Goal: Contribute content

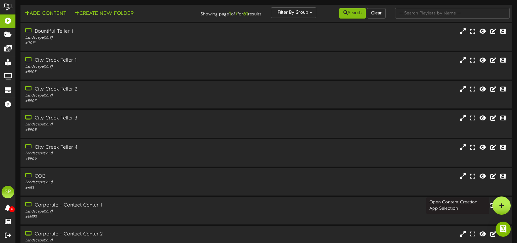
click at [502, 204] on icon at bounding box center [501, 206] width 5 height 6
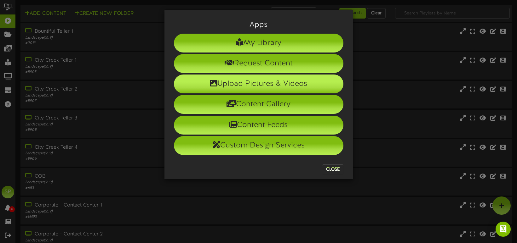
click at [252, 85] on li "Upload Pictures & Videos" at bounding box center [258, 84] width 169 height 19
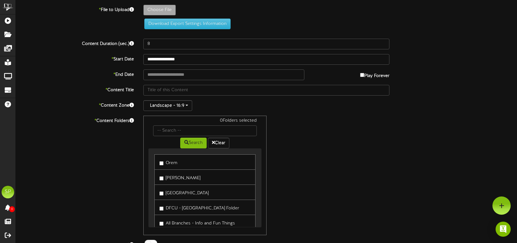
type input "**********"
type input "BackToSchool_Screens-01"
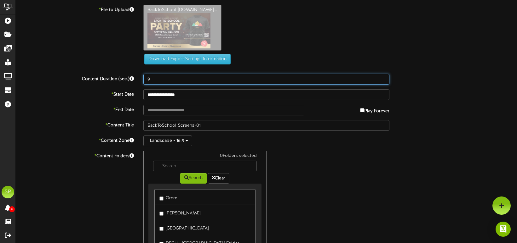
click at [383, 78] on input "9" at bounding box center [266, 79] width 246 height 11
click at [383, 78] on input "10" at bounding box center [266, 79] width 246 height 11
click at [383, 78] on input "11" at bounding box center [266, 79] width 246 height 11
type input "12"
click at [383, 78] on input "12" at bounding box center [266, 79] width 246 height 11
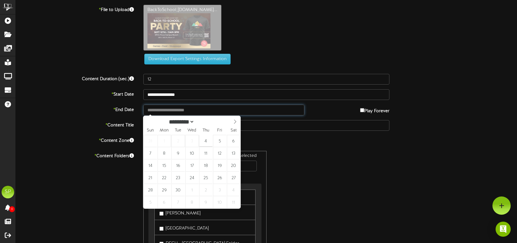
click at [153, 111] on input "text" at bounding box center [223, 110] width 161 height 11
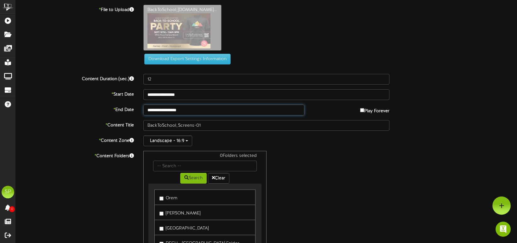
click at [189, 111] on input "**********" at bounding box center [223, 110] width 161 height 11
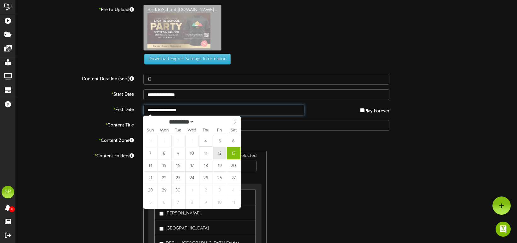
type input "**********"
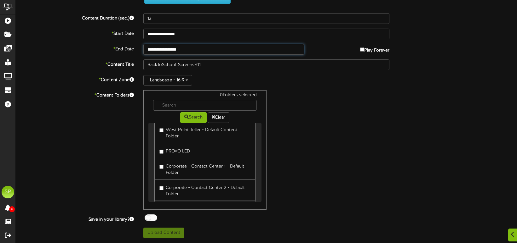
scroll to position [283, 0]
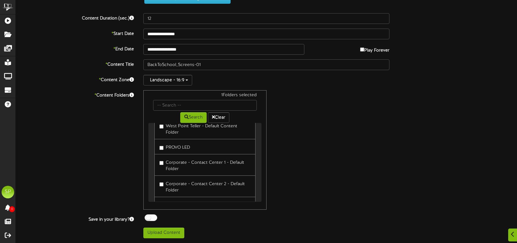
click at [151, 219] on div at bounding box center [151, 218] width 13 height 7
click at [165, 233] on button "Upload Content" at bounding box center [163, 233] width 41 height 11
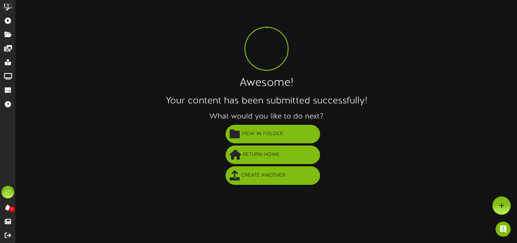
scroll to position [0, 0]
